Goal: Task Accomplishment & Management: Complete application form

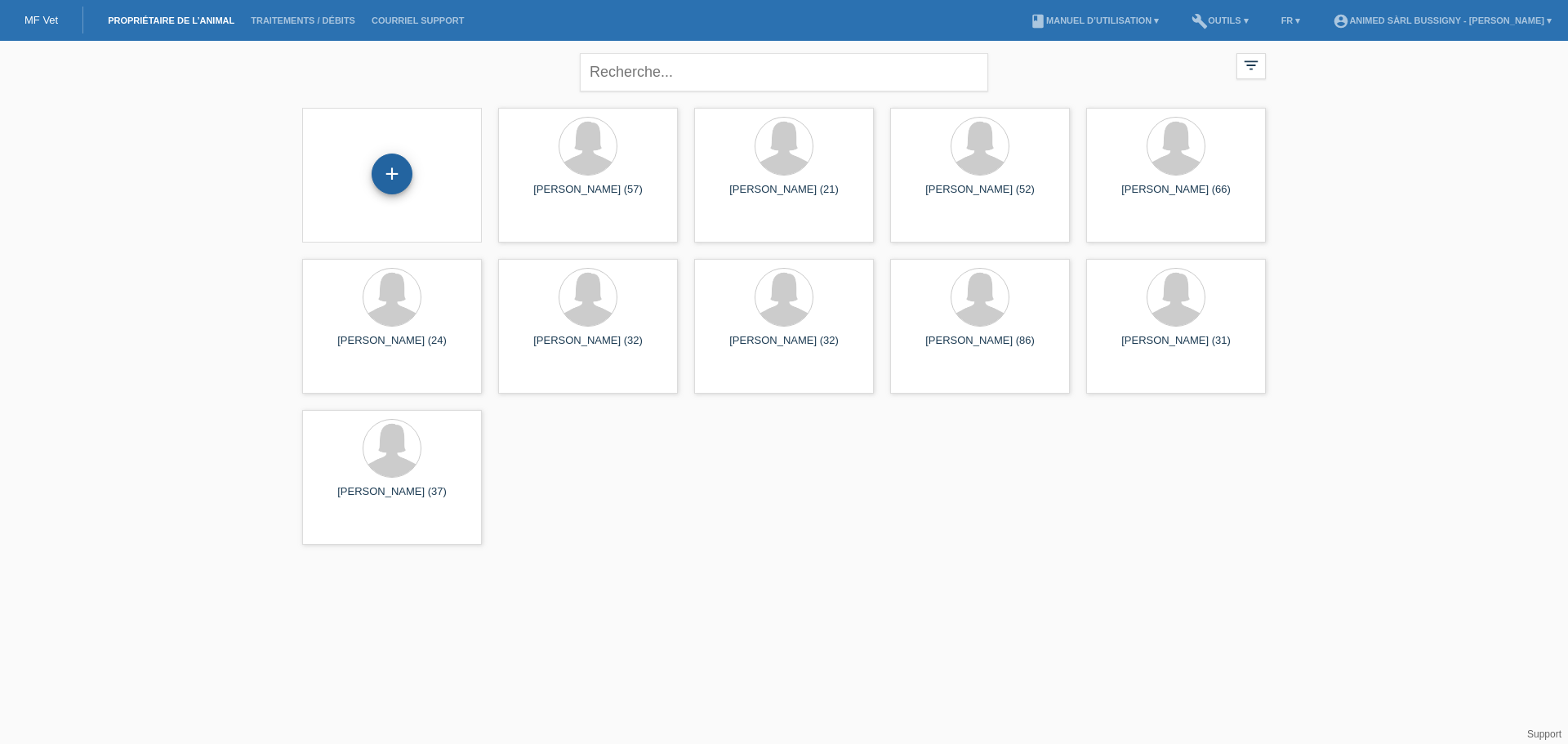
click at [394, 170] on div "+" at bounding box center [392, 174] width 41 height 41
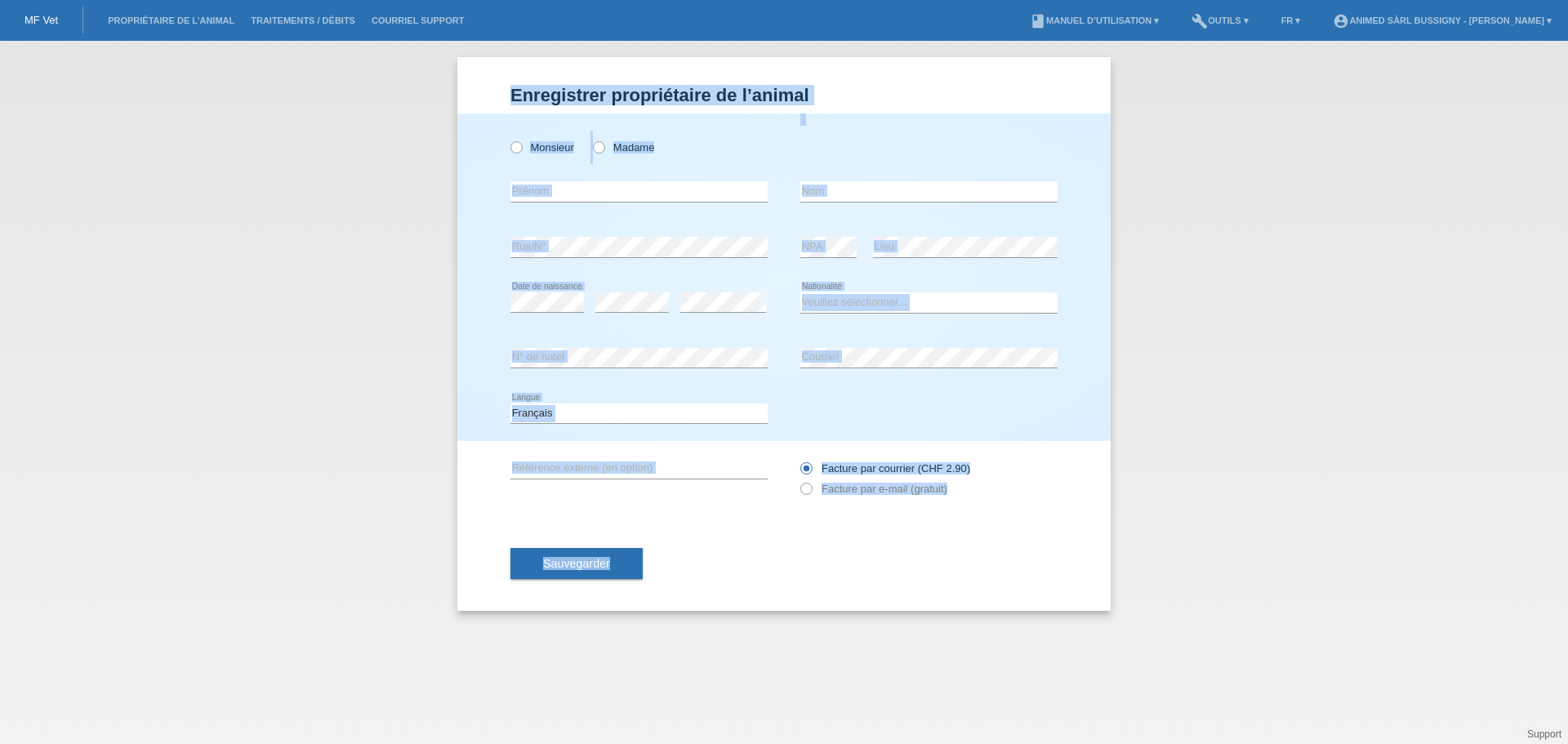
drag, startPoint x: 970, startPoint y: 533, endPoint x: 516, endPoint y: 105, distance: 623.9
click at [516, 105] on form "Enregistrer propriétaire de l’animal Enregistrer propriétaire de l’animal Enreg…" at bounding box center [784, 348] width 547 height 526
click at [797, 480] on icon at bounding box center [797, 480] width 0 height 0
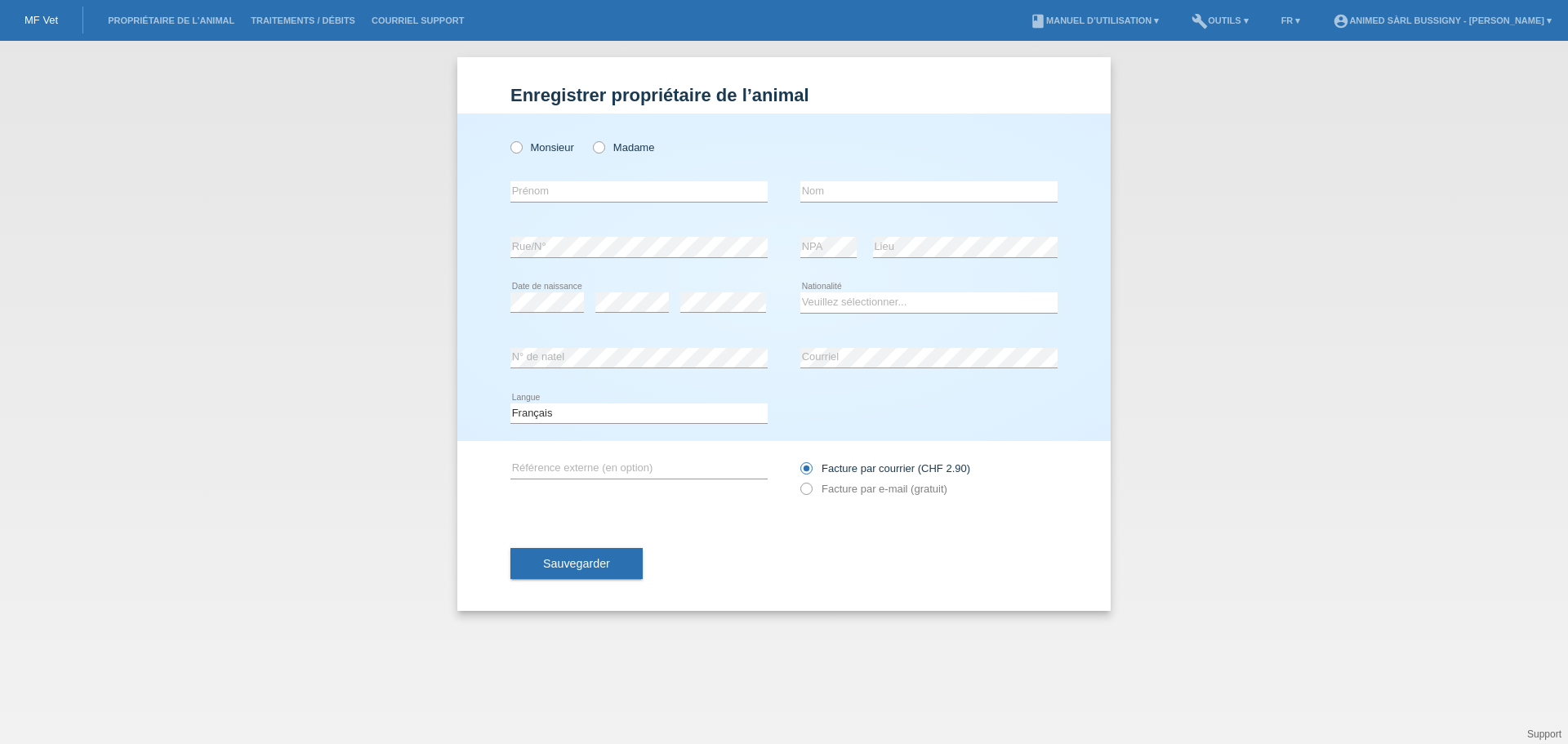
click at [814, 518] on div "Sauvegarder" at bounding box center [784, 563] width 547 height 95
click at [797, 480] on icon at bounding box center [797, 480] width 0 height 0
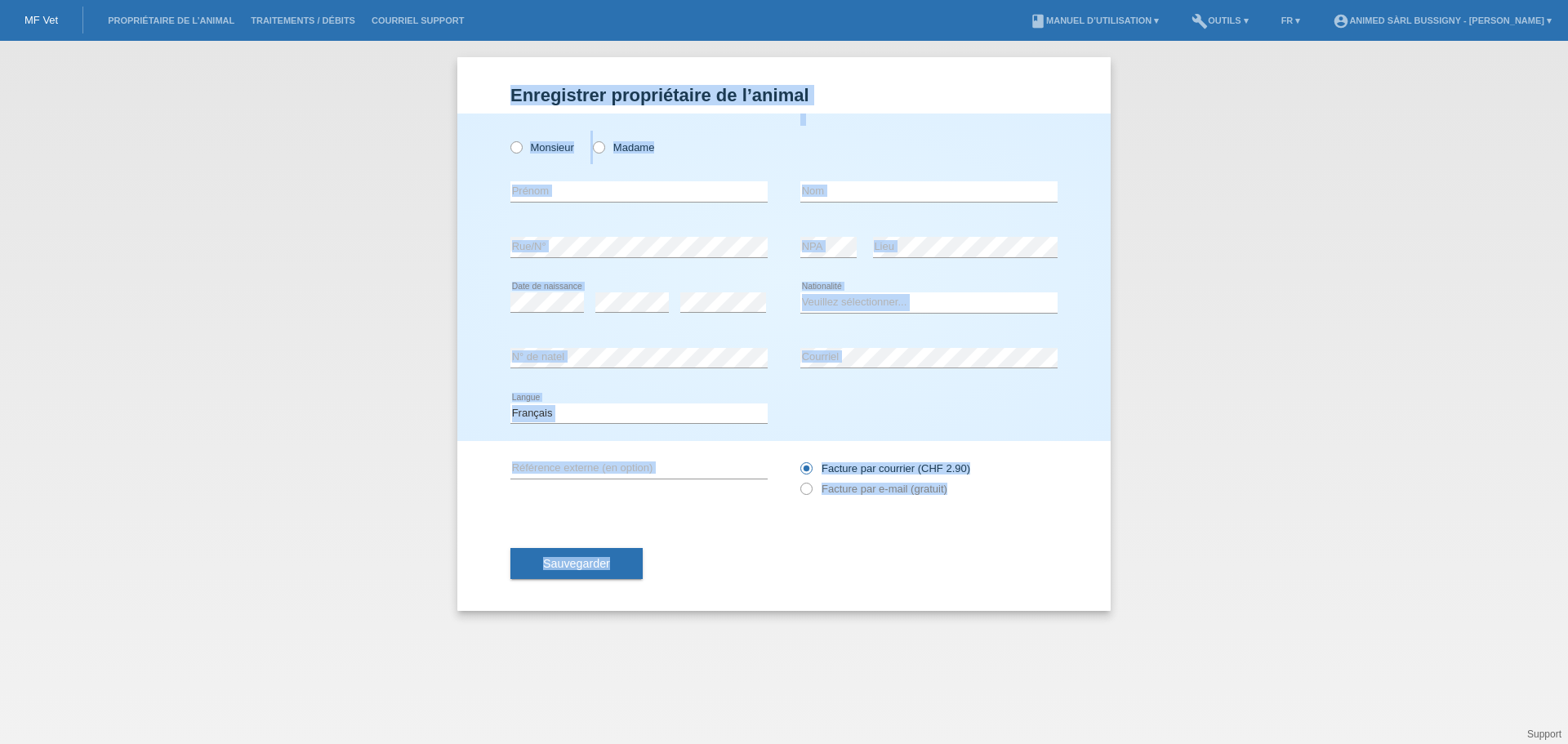
drag, startPoint x: 990, startPoint y: 526, endPoint x: 442, endPoint y: 74, distance: 710.4
click at [442, 74] on div "Enregistrer propriétaire de l’animal Enregistrer propriétaire de l’animal Enreg…" at bounding box center [784, 392] width 1568 height 703
